Goal: Check status: Check status

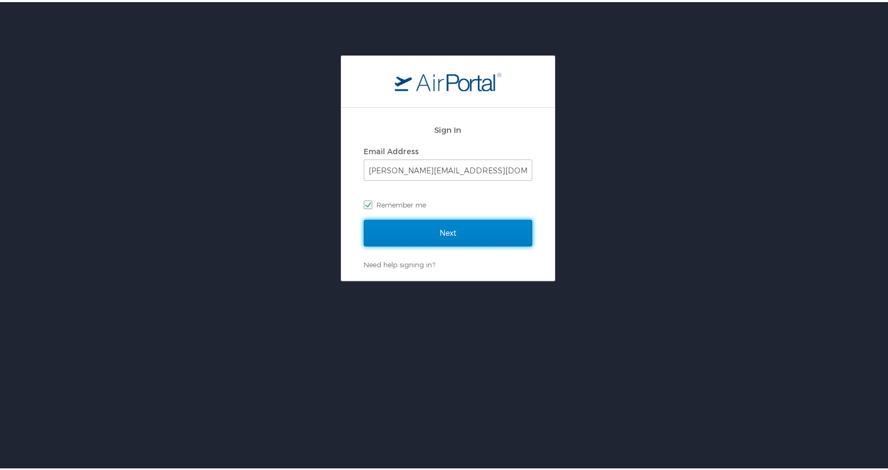
click at [436, 236] on input "Next" at bounding box center [448, 230] width 168 height 27
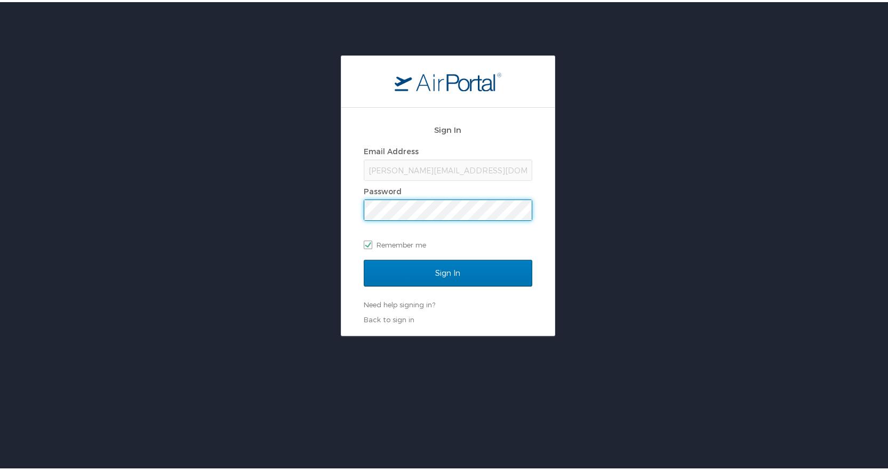
click at [364, 257] on input "Sign In" at bounding box center [448, 270] width 168 height 27
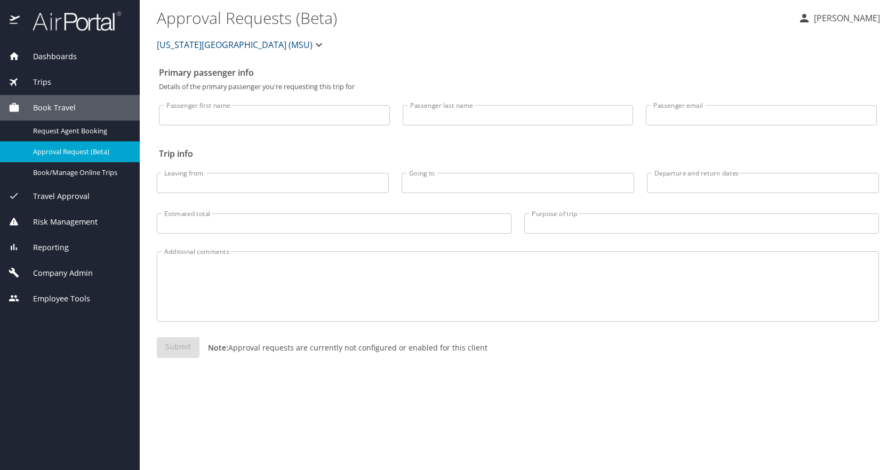
click at [66, 57] on span "Dashboards" at bounding box center [48, 57] width 57 height 12
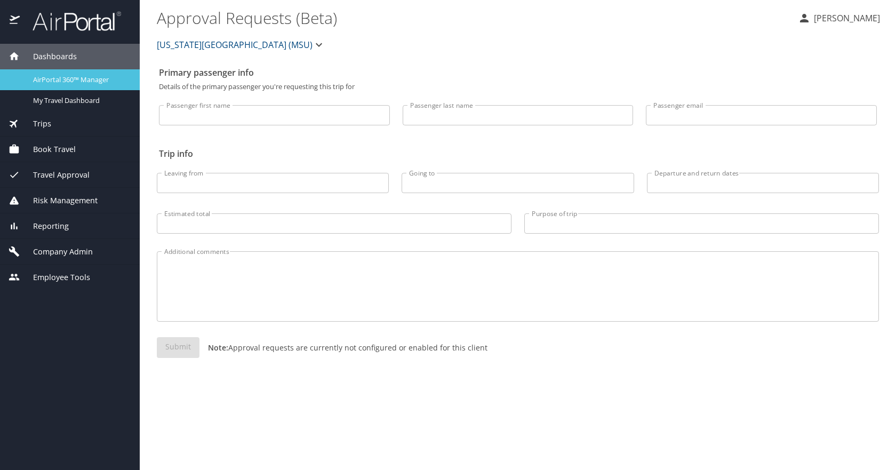
click at [69, 84] on span "AirPortal 360™ Manager" at bounding box center [80, 80] width 94 height 10
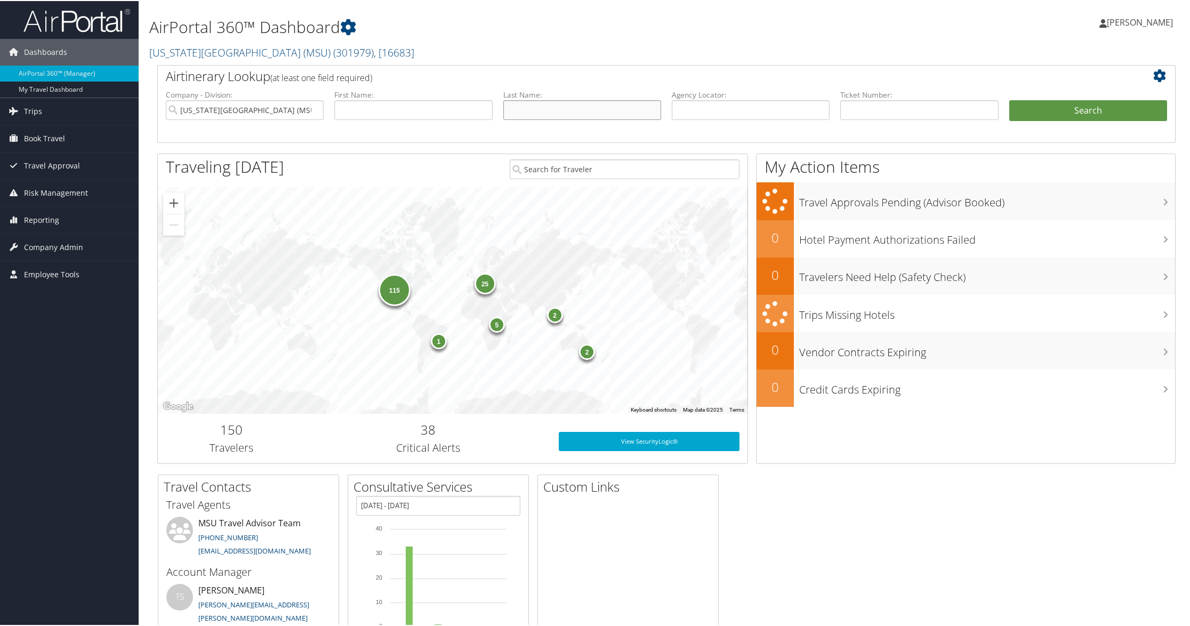
click at [537, 109] on input "text" at bounding box center [582, 109] width 158 height 20
type input "f"
type input "desimone"
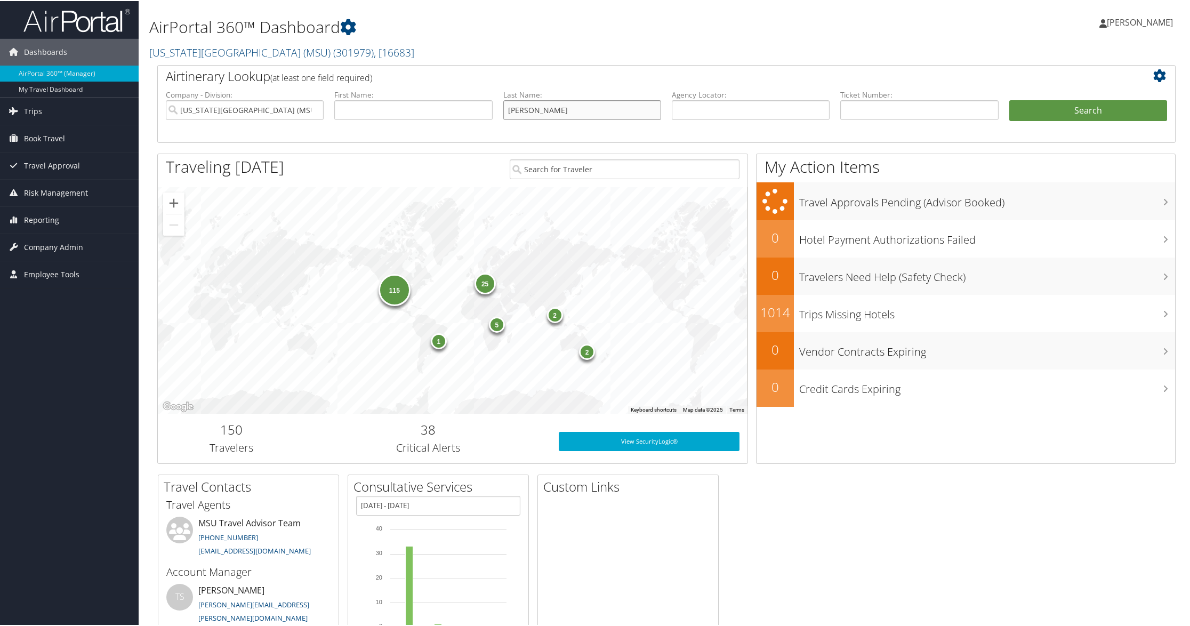
click at [1009, 99] on button "Search" at bounding box center [1088, 109] width 158 height 21
